Goal: Find specific page/section: Find specific page/section

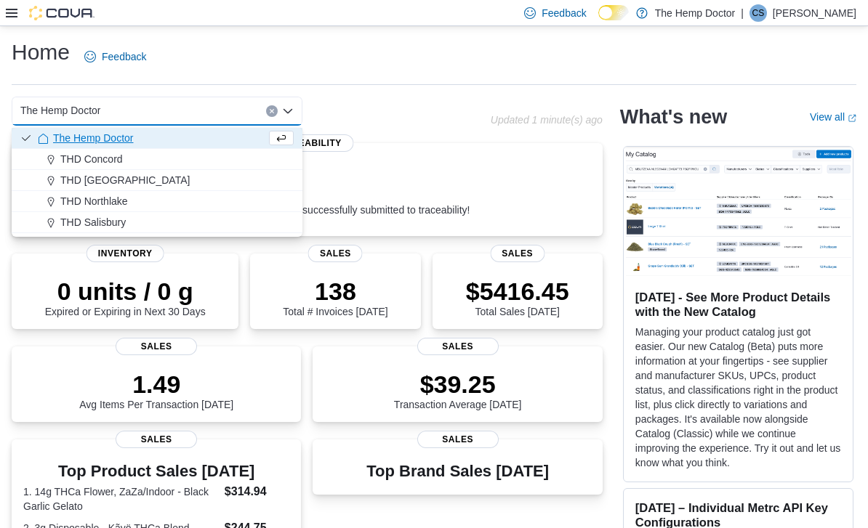
click at [115, 156] on span "THD Concord" at bounding box center [91, 159] width 62 height 15
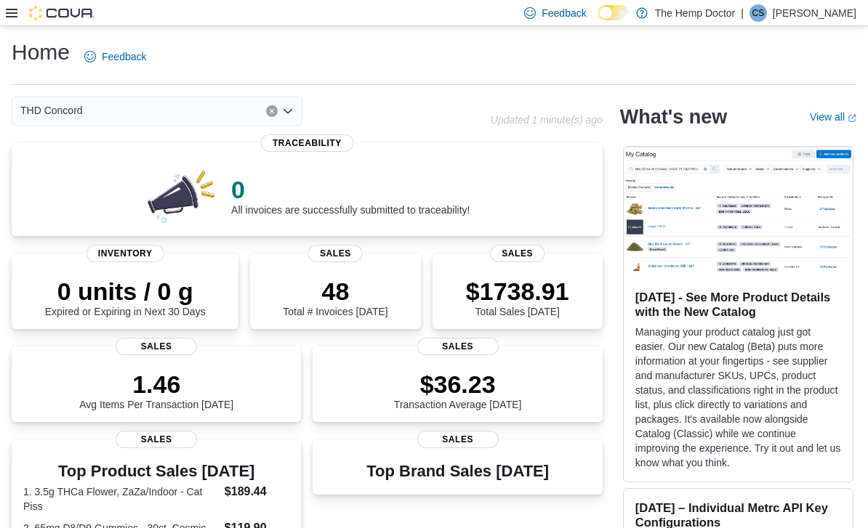
click at [285, 117] on icon "Open list of options" at bounding box center [288, 111] width 12 height 12
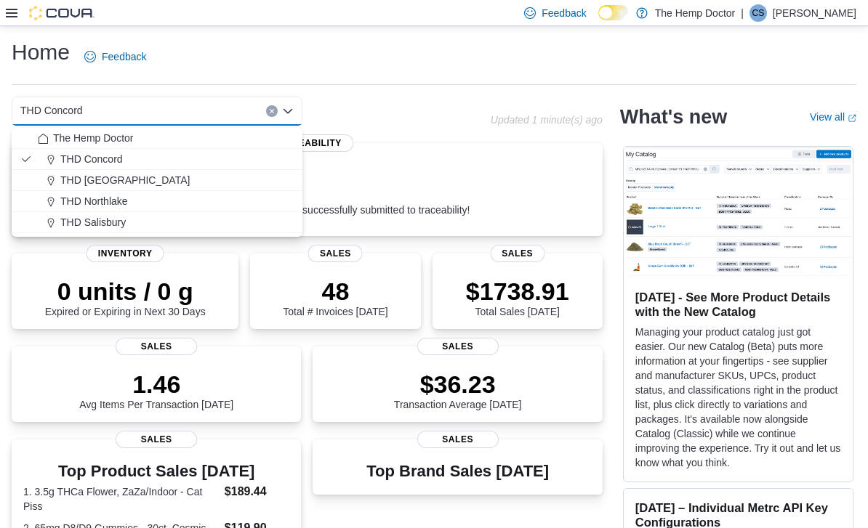
click at [126, 179] on span "THD [GEOGRAPHIC_DATA]" at bounding box center [124, 180] width 129 height 15
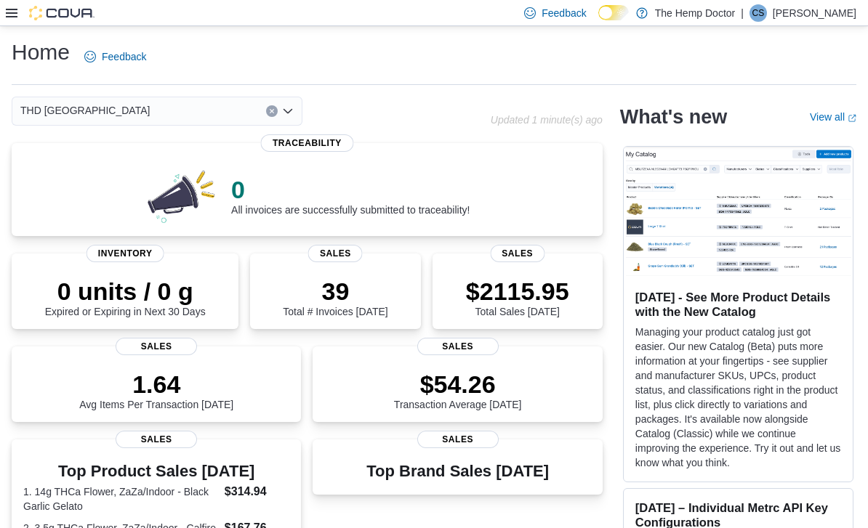
click at [286, 113] on icon "Open list of options" at bounding box center [287, 111] width 9 height 4
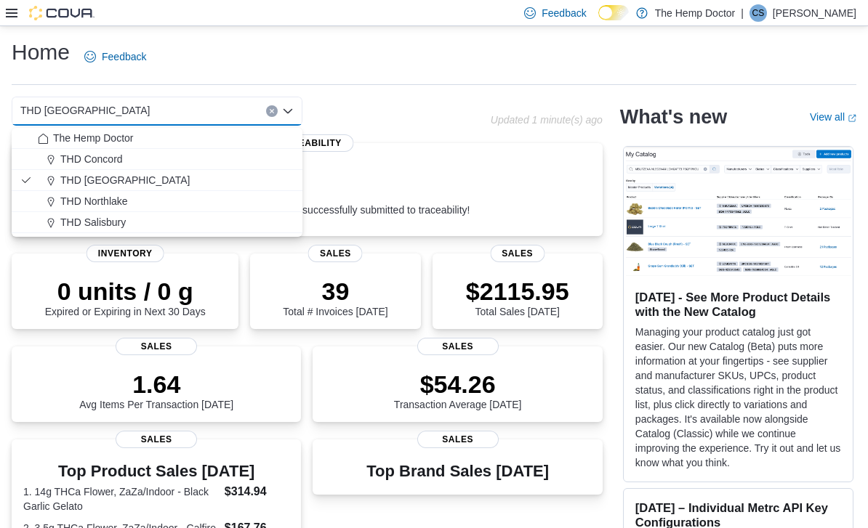
click at [113, 198] on span "THD Northlake" at bounding box center [94, 201] width 68 height 15
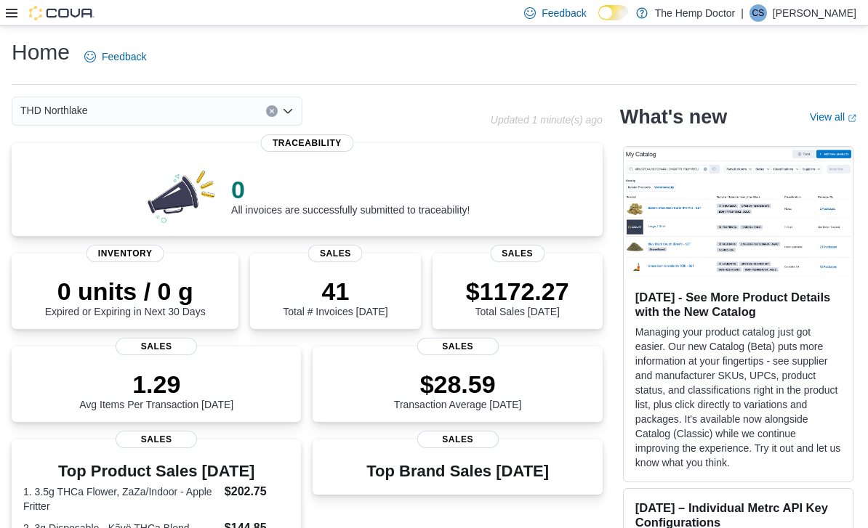
click at [285, 114] on icon "Open list of options" at bounding box center [288, 111] width 12 height 12
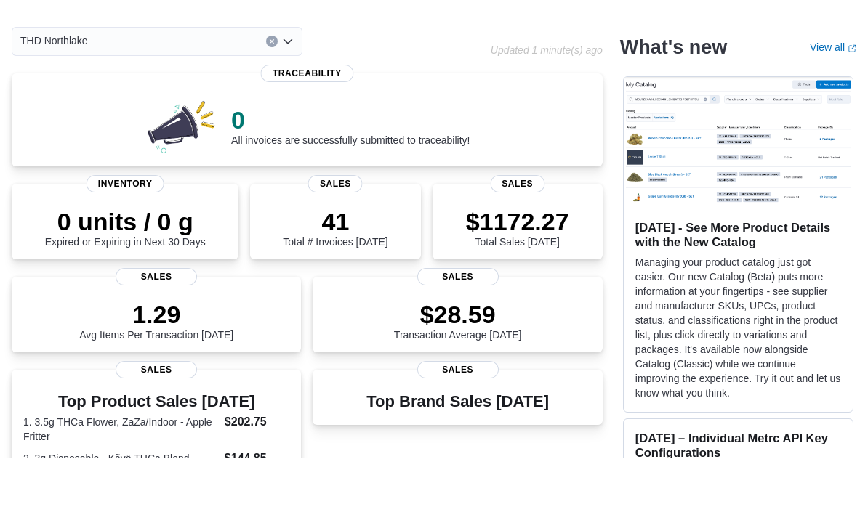
click at [283, 97] on div "THD Northlake Combo box. Selected. THD [GEOGRAPHIC_DATA]. Press Backspace to de…" at bounding box center [157, 111] width 291 height 29
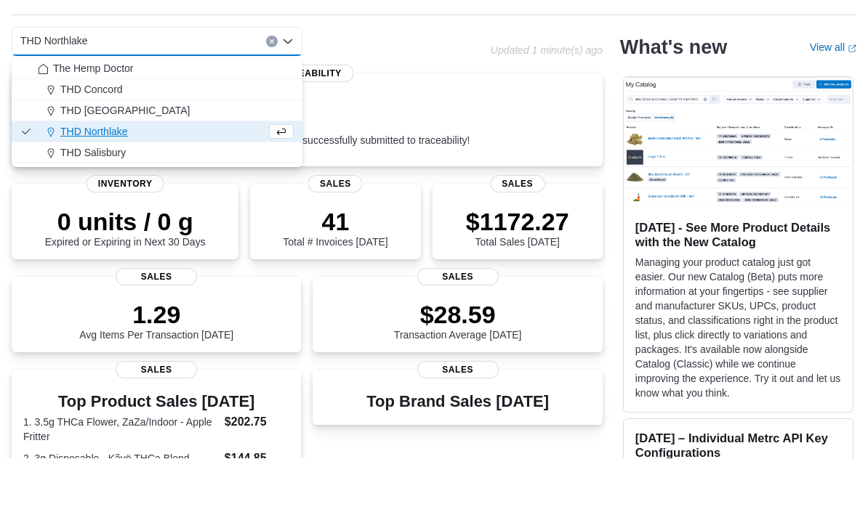
click at [116, 215] on span "THD Salisbury" at bounding box center [92, 222] width 65 height 15
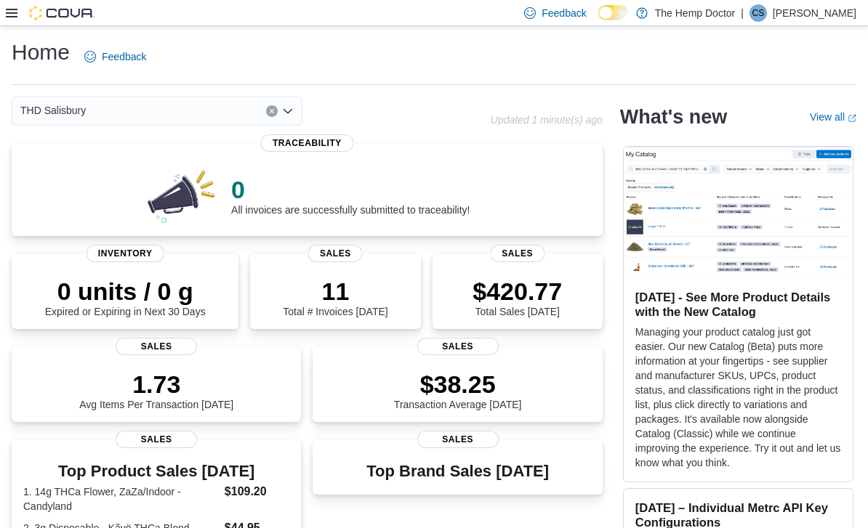
click at [288, 116] on icon "Open list of options" at bounding box center [288, 111] width 12 height 12
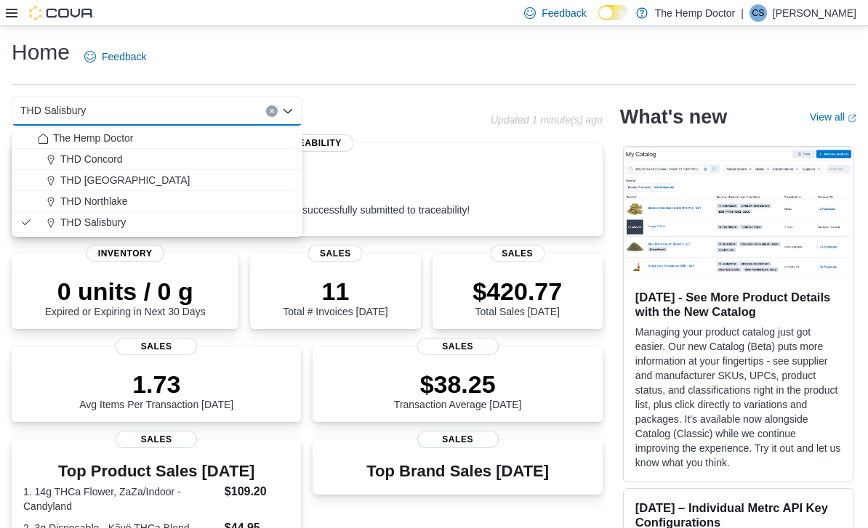
click at [126, 164] on div "THD Concord" at bounding box center [166, 159] width 256 height 15
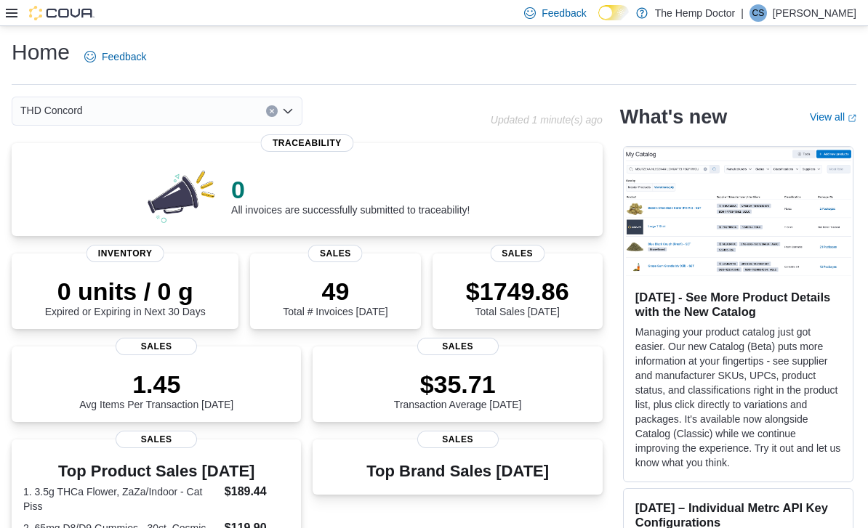
click at [287, 117] on icon "Open list of options" at bounding box center [288, 111] width 12 height 12
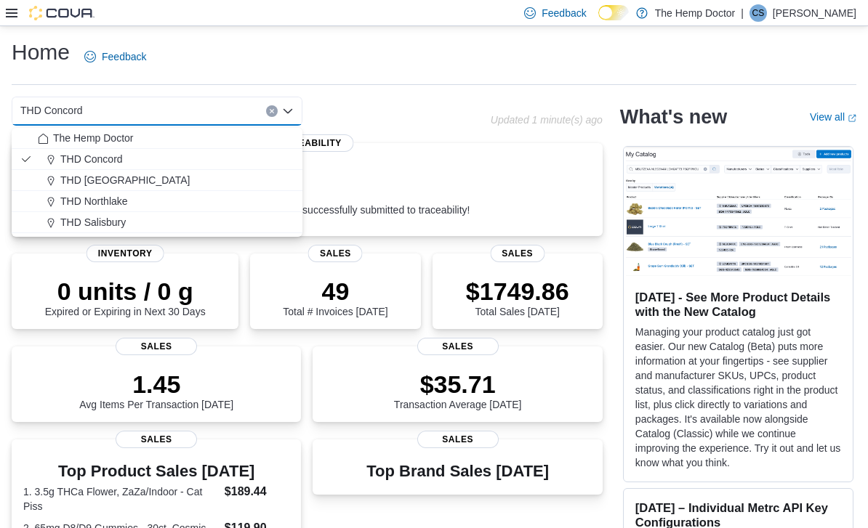
click at [128, 185] on span "THD [GEOGRAPHIC_DATA]" at bounding box center [124, 180] width 129 height 15
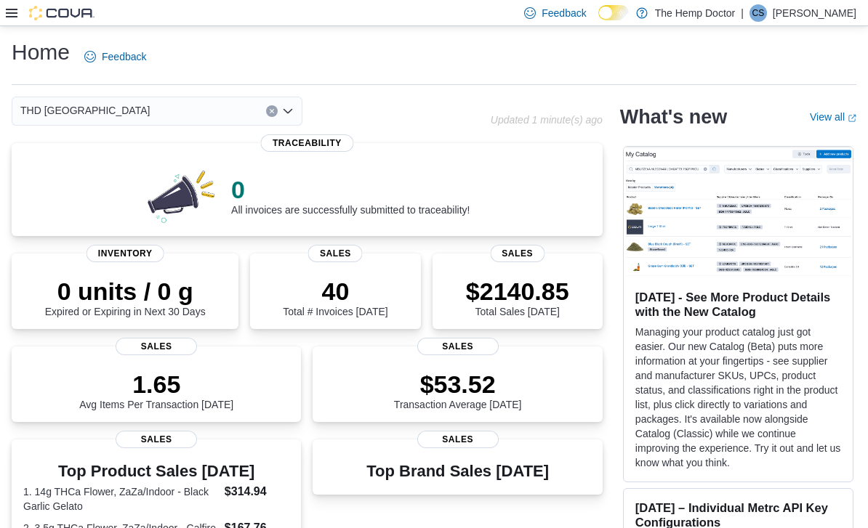
click at [283, 110] on icon "Open list of options" at bounding box center [288, 111] width 12 height 12
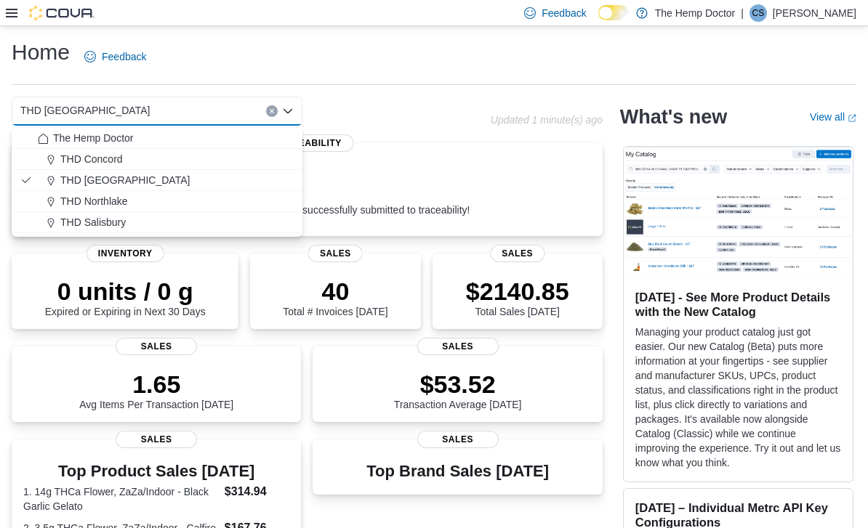
click at [116, 204] on span "THD Northlake" at bounding box center [94, 201] width 68 height 15
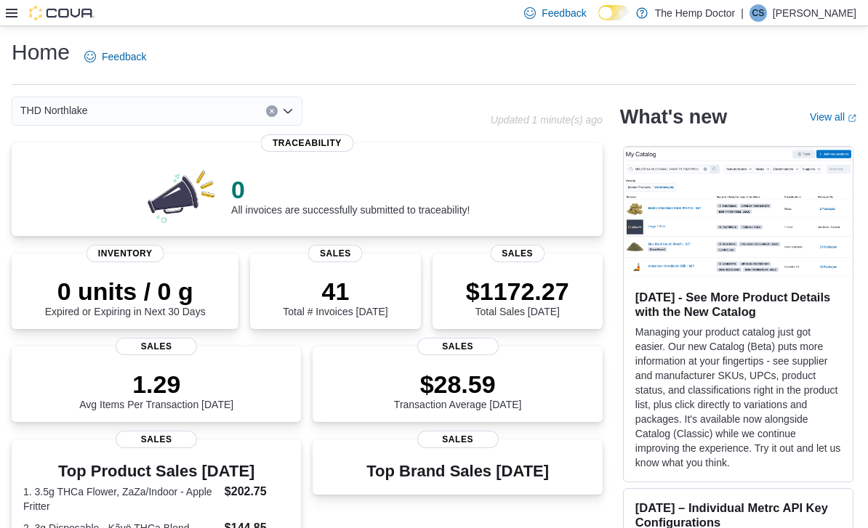
click at [295, 118] on div "THD Northlake Combo box. Selected. THD [GEOGRAPHIC_DATA]. Press Backspace to de…" at bounding box center [157, 111] width 291 height 29
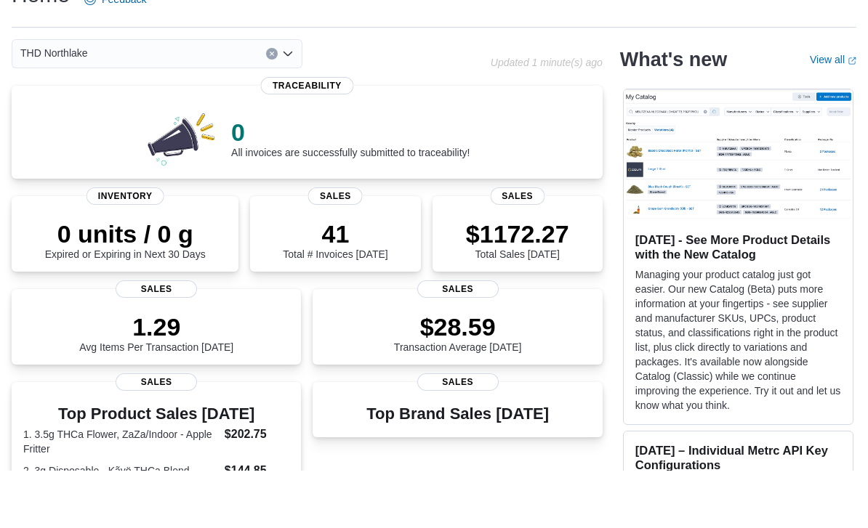
click at [286, 97] on div "THD Northlake Combo box. Selected. THD [GEOGRAPHIC_DATA]. Press Backspace to de…" at bounding box center [157, 111] width 291 height 29
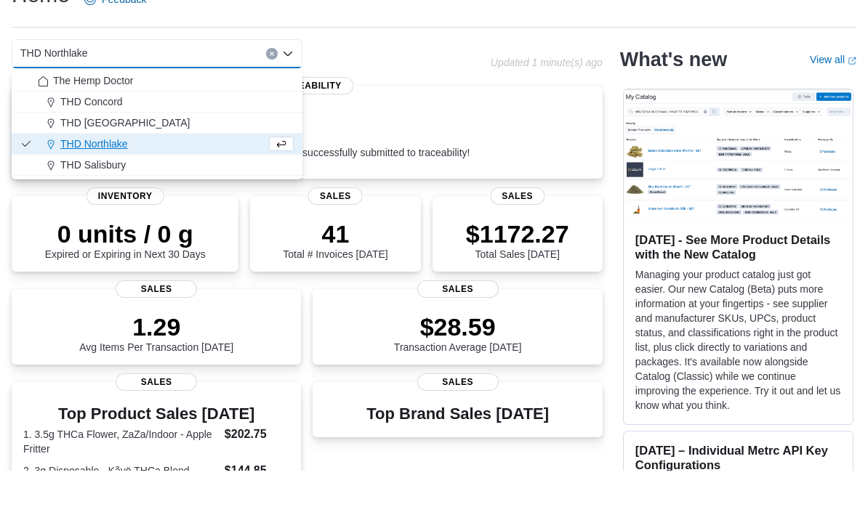
click at [119, 215] on span "THD Salisbury" at bounding box center [92, 222] width 65 height 15
